Goal: Task Accomplishment & Management: Manage account settings

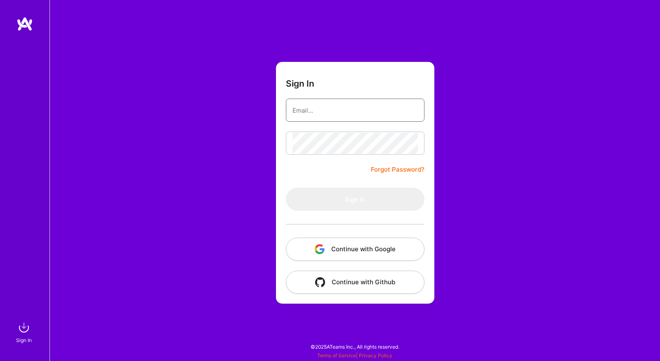
type input "shawn@wavelengthlabs.com"
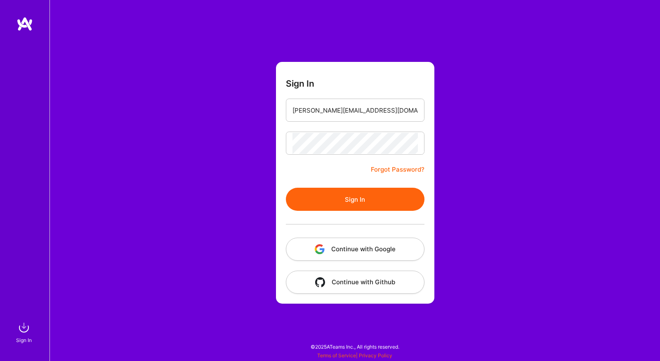
click at [201, 244] on div "Sign In shawn@wavelengthlabs.com Forgot Password? Sign In Continue with Google …" at bounding box center [354, 180] width 610 height 361
click at [301, 219] on div at bounding box center [355, 224] width 139 height 27
click at [320, 201] on button "Sign In" at bounding box center [355, 199] width 139 height 23
